Goal: Information Seeking & Learning: Learn about a topic

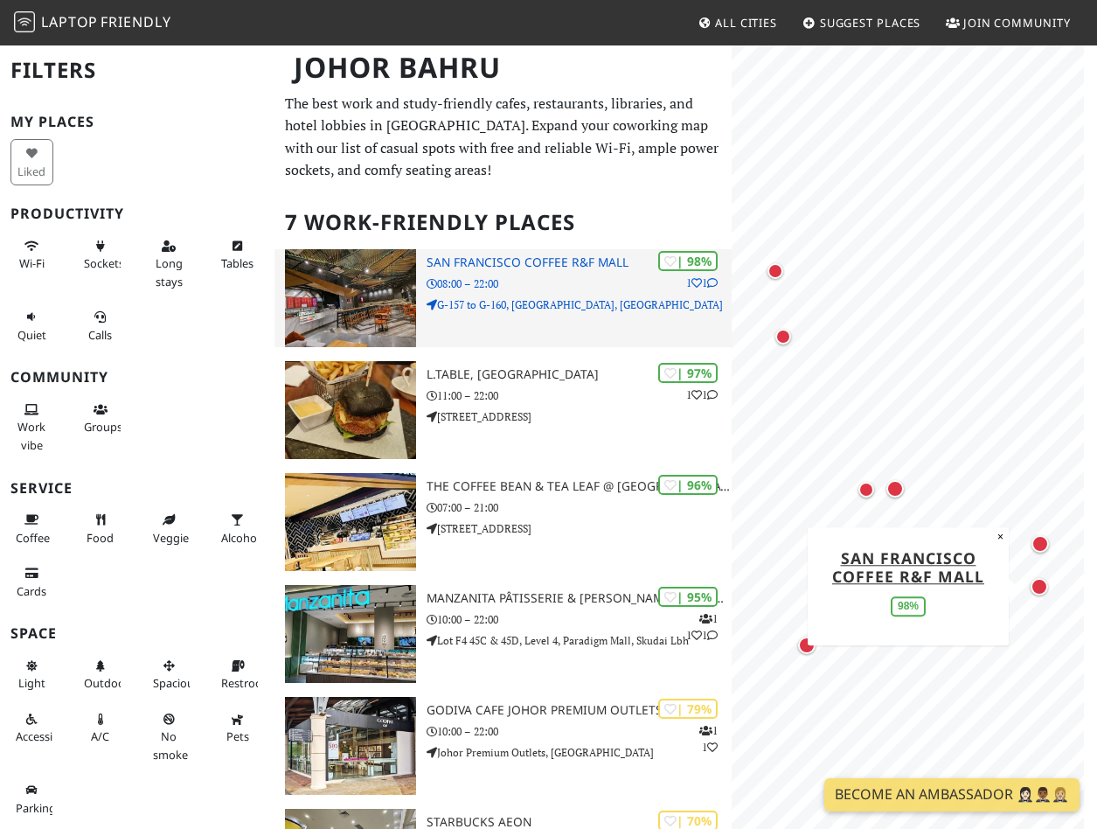
click at [478, 304] on p "G-157 to G-160, R&F Mall, Jalan Tanjung Puteri" at bounding box center [578, 304] width 305 height 17
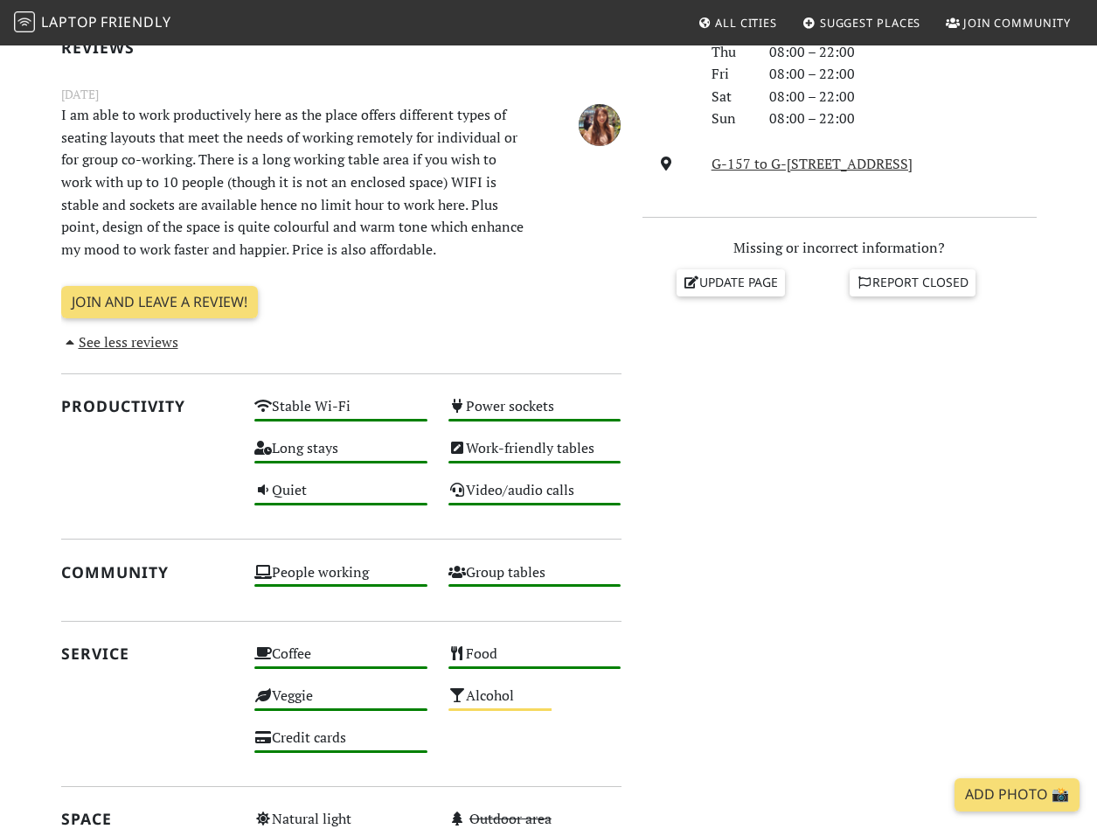
scroll to position [699, 0]
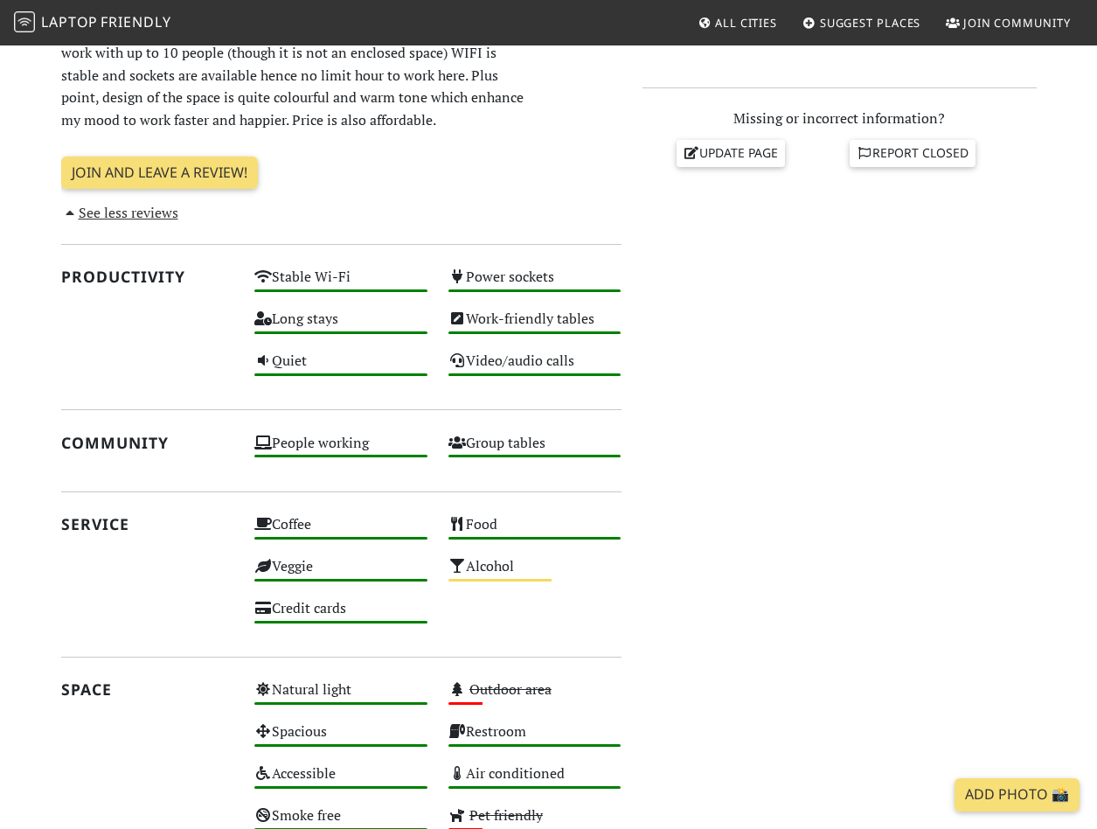
scroll to position [1004, 0]
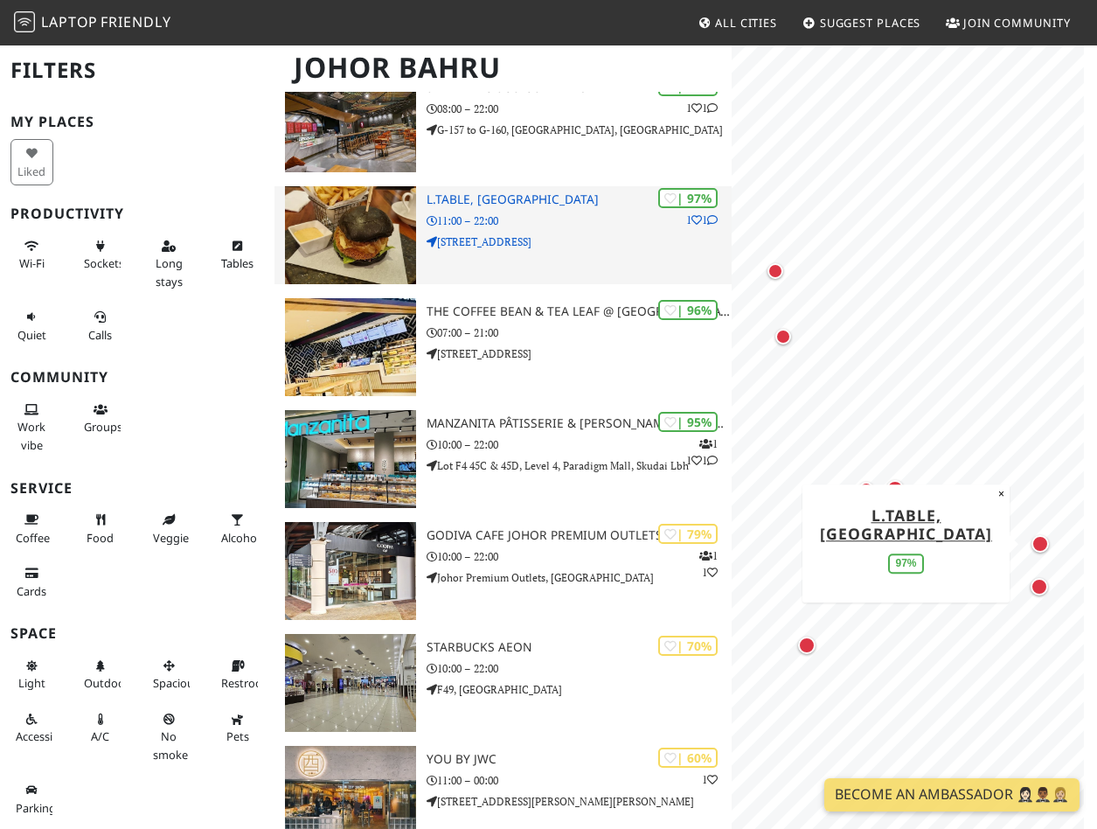
click at [399, 251] on img at bounding box center [350, 235] width 131 height 98
